Goal: Communication & Community: Answer question/provide support

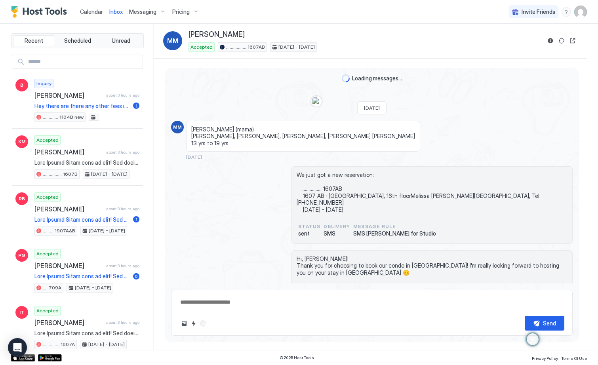
scroll to position [2353, 0]
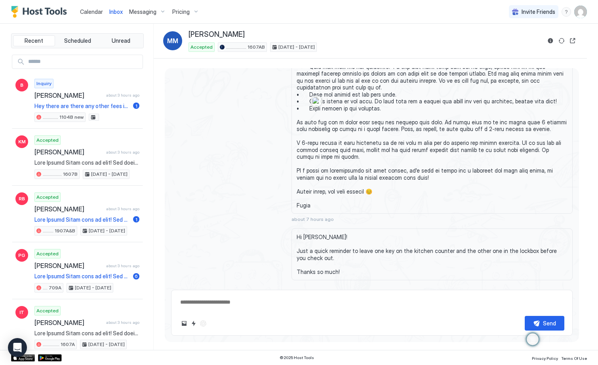
click at [95, 14] on span "Calendar" at bounding box center [91, 11] width 23 height 7
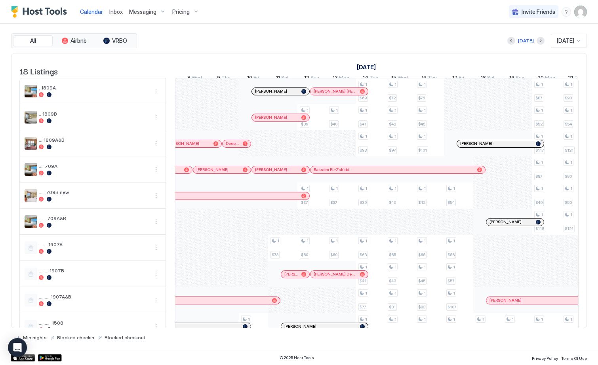
scroll to position [0, 499]
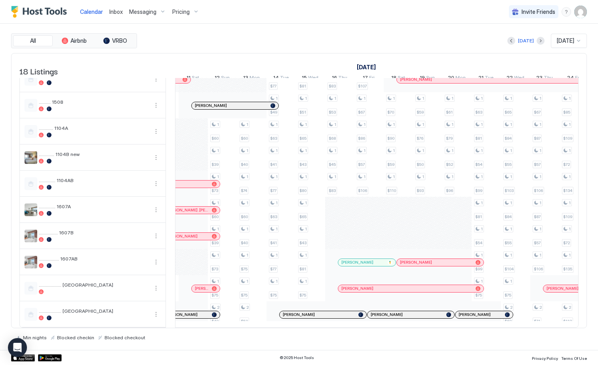
click at [353, 260] on span "[PERSON_NAME]" at bounding box center [358, 262] width 32 height 5
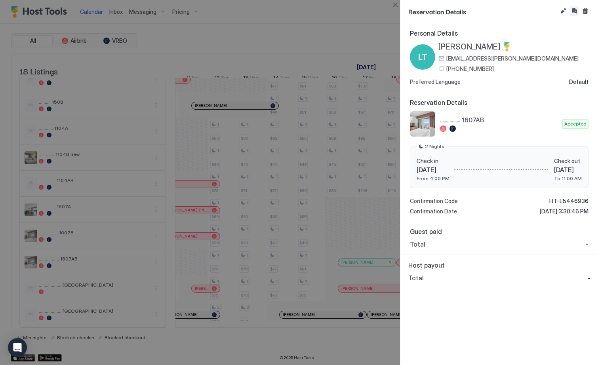
click at [576, 9] on button "Inbox" at bounding box center [575, 11] width 10 height 10
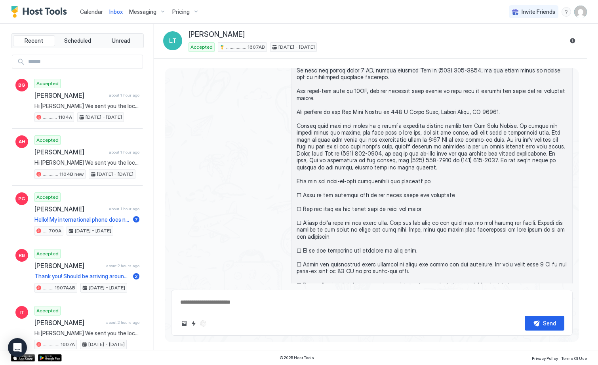
scroll to position [5, 0]
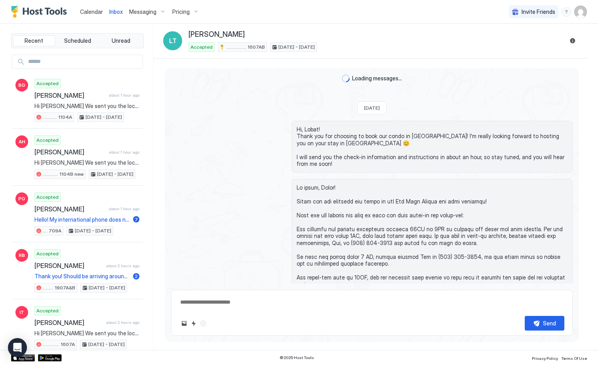
type textarea "*"
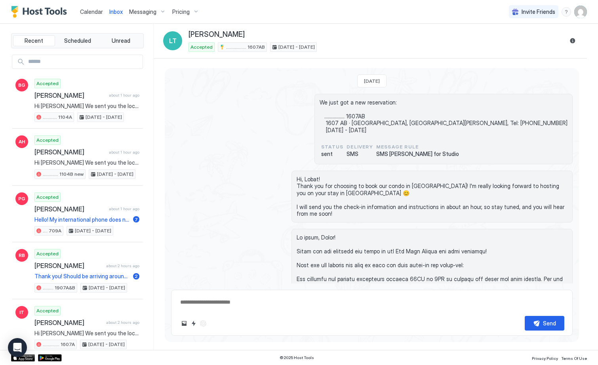
click at [246, 49] on span "................. 1607AB" at bounding box center [245, 47] width 39 height 7
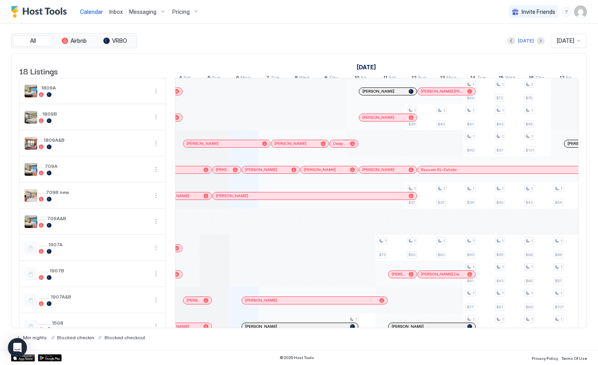
scroll to position [0, 377]
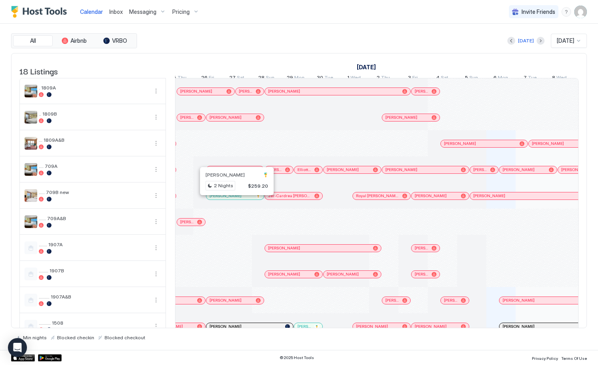
click at [235, 199] on div at bounding box center [235, 196] width 6 height 6
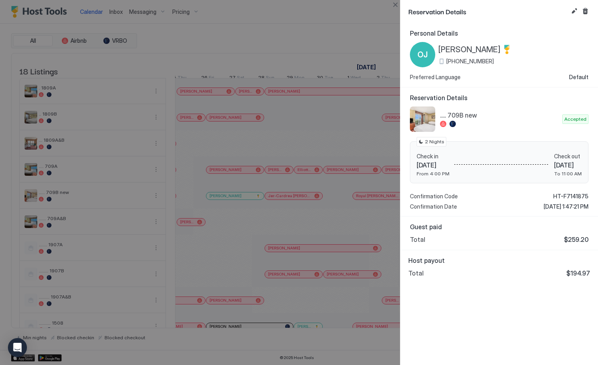
click at [269, 43] on div at bounding box center [299, 182] width 598 height 365
click at [397, 6] on button "Close" at bounding box center [396, 5] width 10 height 10
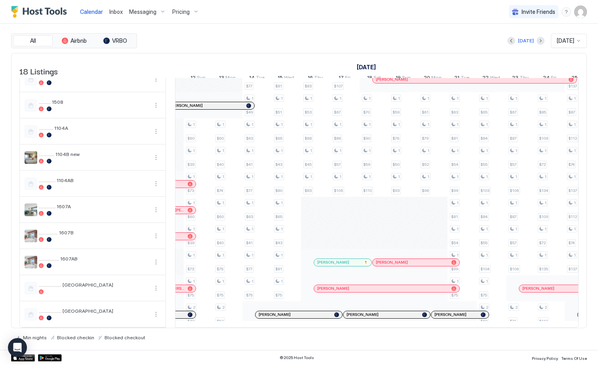
click at [342, 260] on div "[PERSON_NAME]" at bounding box center [338, 262] width 43 height 5
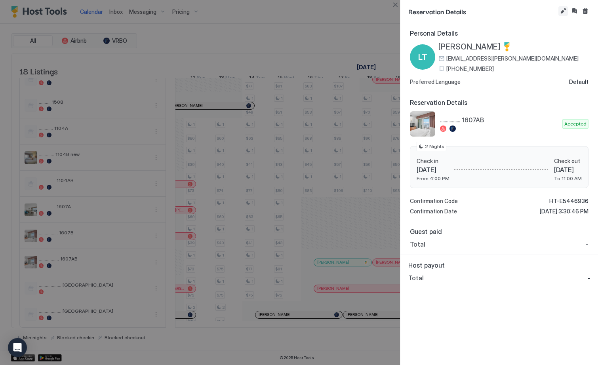
click at [561, 13] on button "Edit reservation" at bounding box center [564, 11] width 10 height 10
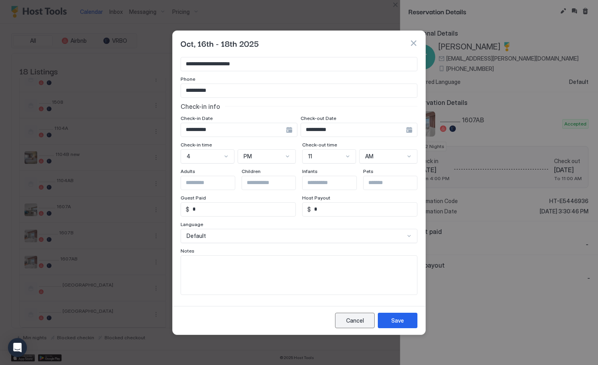
click at [356, 323] on div "Cancel" at bounding box center [355, 321] width 18 height 8
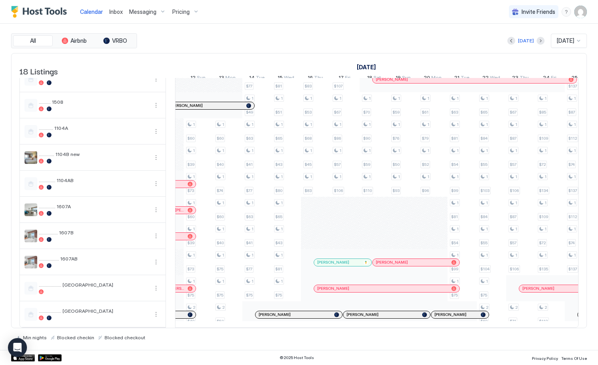
click at [351, 260] on div "[PERSON_NAME]" at bounding box center [338, 262] width 43 height 5
click at [344, 263] on div "Calendar Inbox Messaging Pricing Invite Friends YH All Airbnb VRBO Today Oct 20…" at bounding box center [299, 182] width 598 height 365
click at [344, 256] on div at bounding box center [299, 182] width 598 height 365
click at [329, 256] on div at bounding box center [299, 182] width 598 height 365
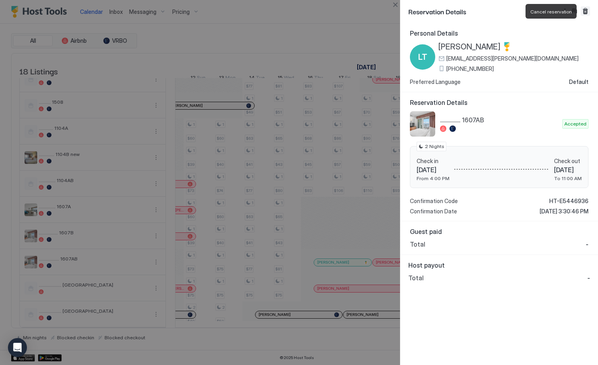
click at [585, 10] on button "Cancel reservation" at bounding box center [586, 11] width 10 height 10
